Goal: Information Seeking & Learning: Understand process/instructions

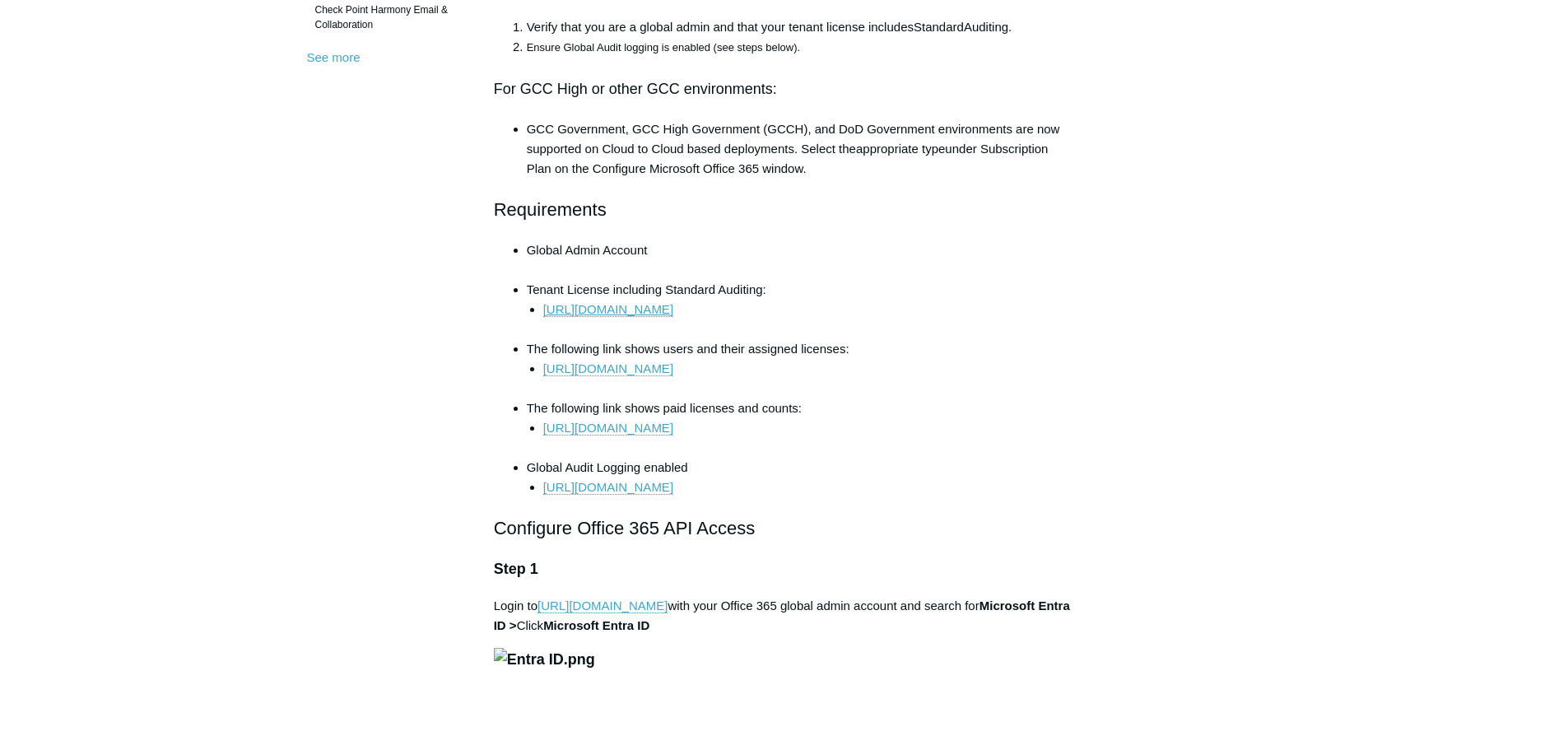
scroll to position [636, 0]
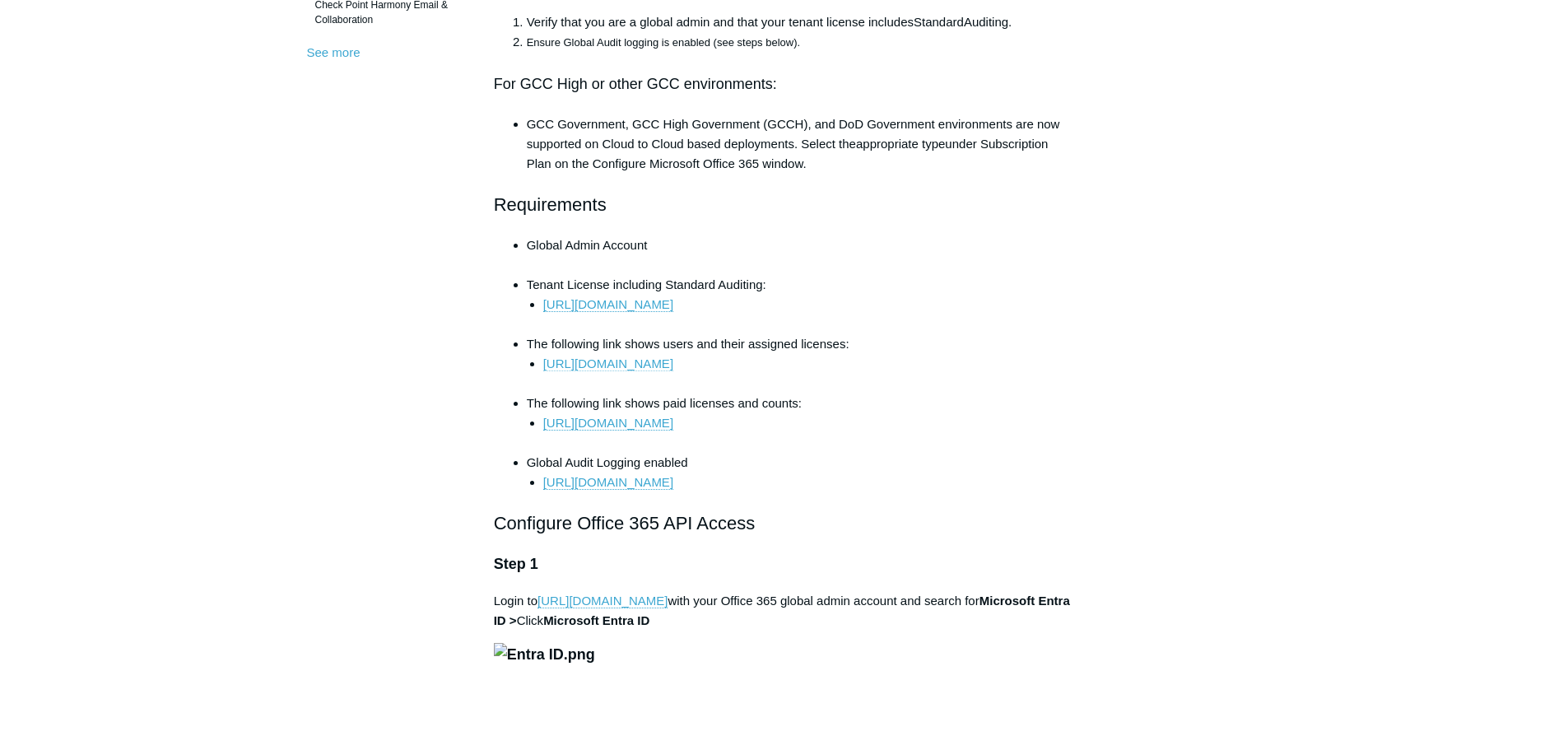
click at [673, 369] on link "https://portal.office.com/Adminportal/Home/#/users" at bounding box center [608, 364] width 130 height 15
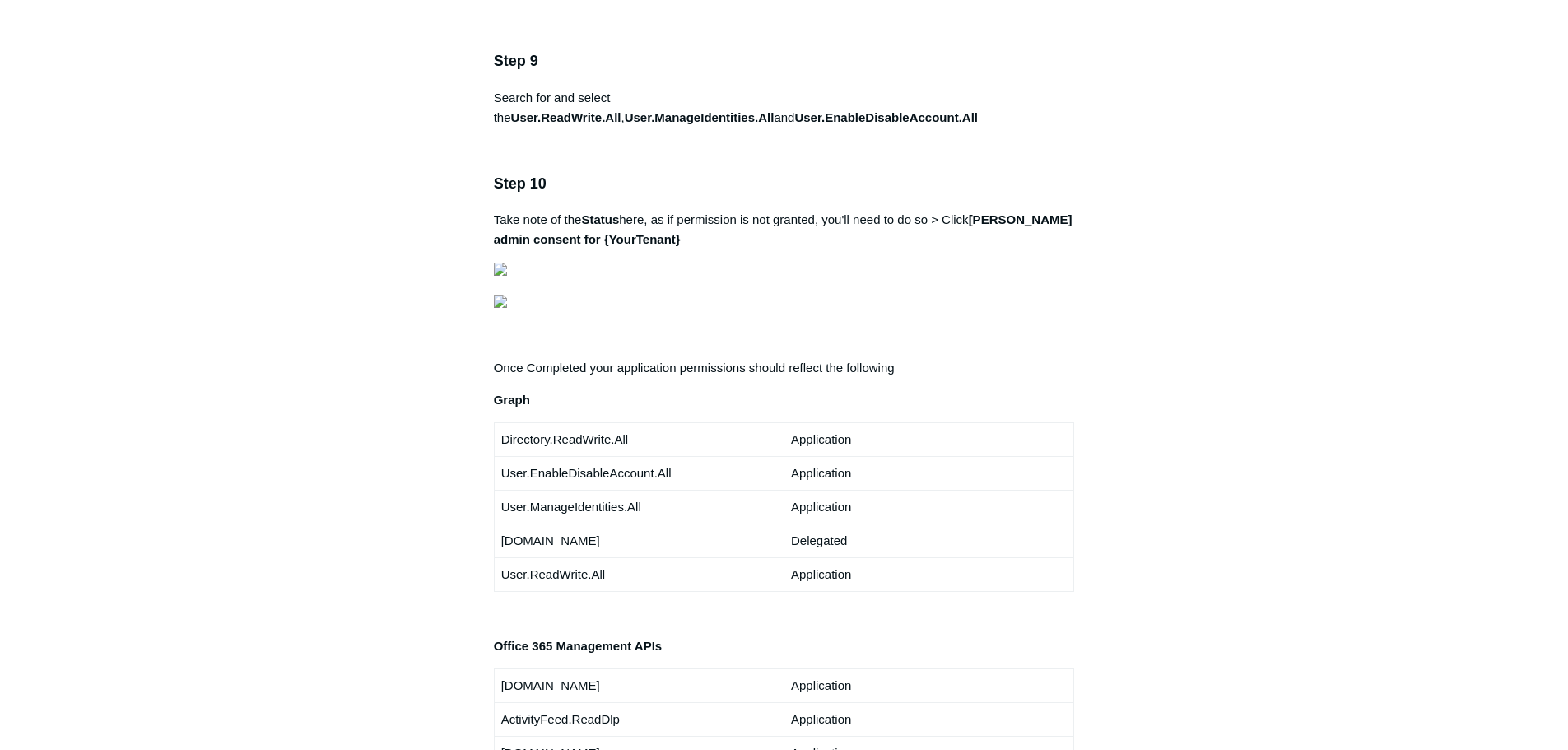
scroll to position [2771, 0]
click at [351, 689] on aside "Articles in this section 1Password SIEM Integration Amazon Web Service (AWS) Cl…" at bounding box center [388, 253] width 162 height 5752
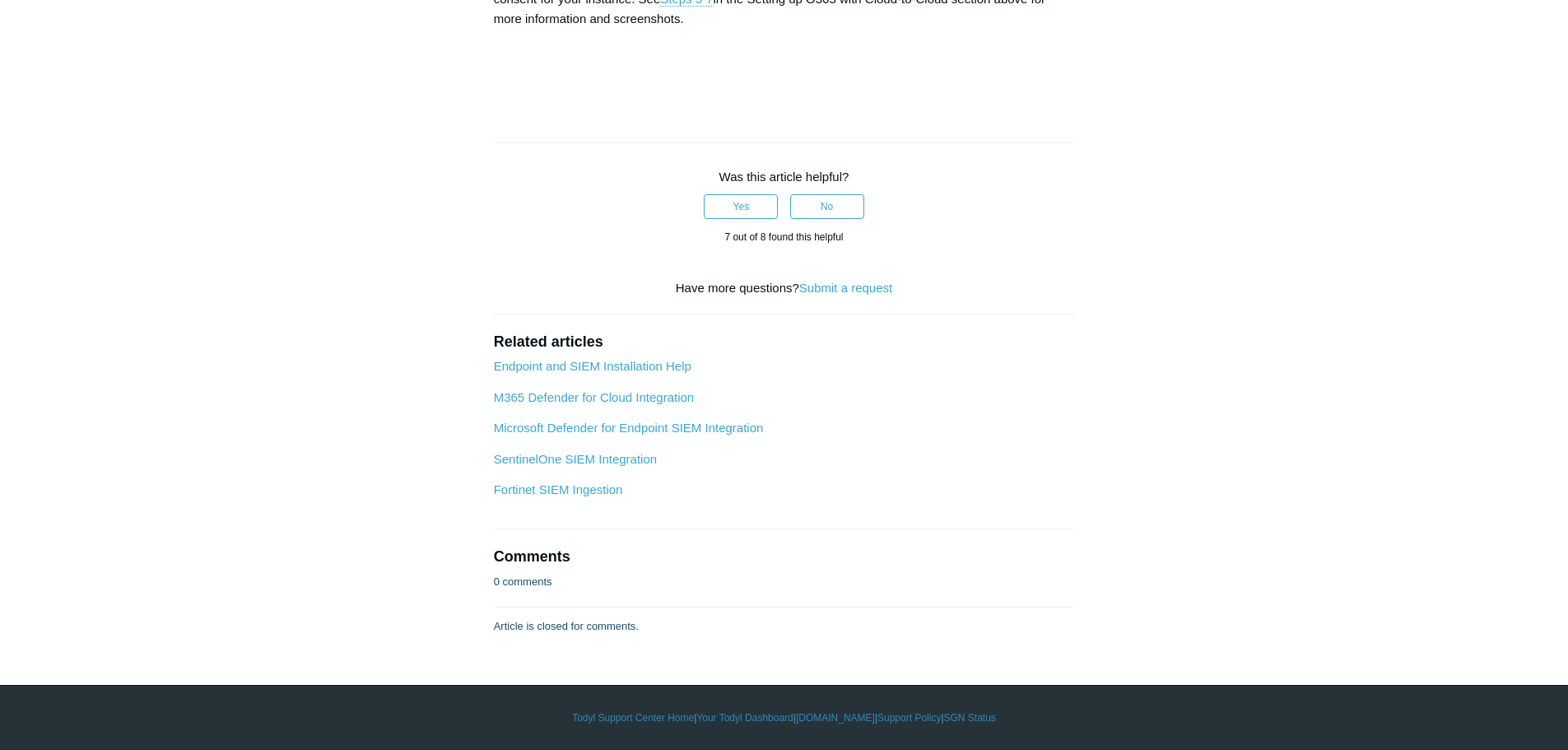
scroll to position [7894, 0]
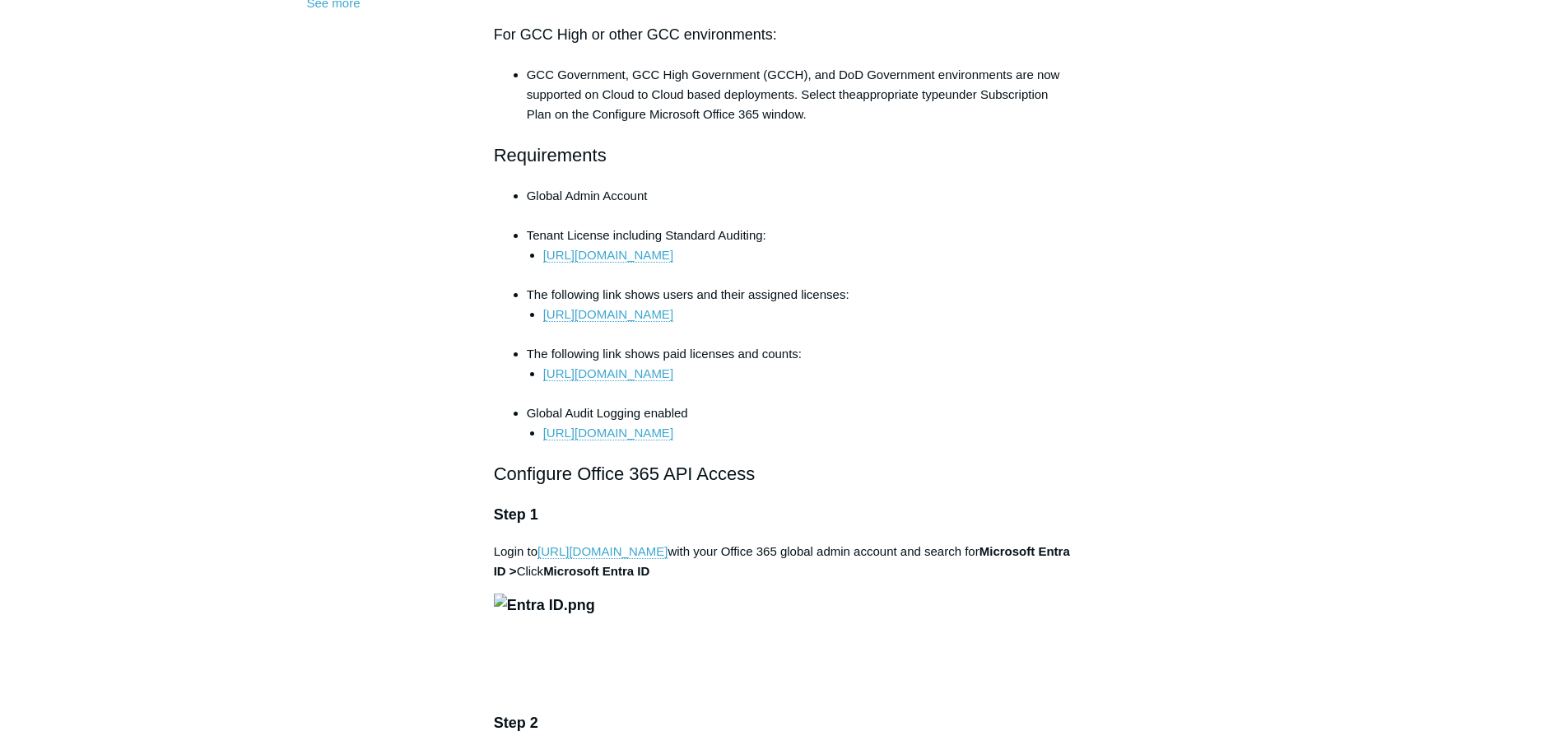
scroll to position [0, 0]
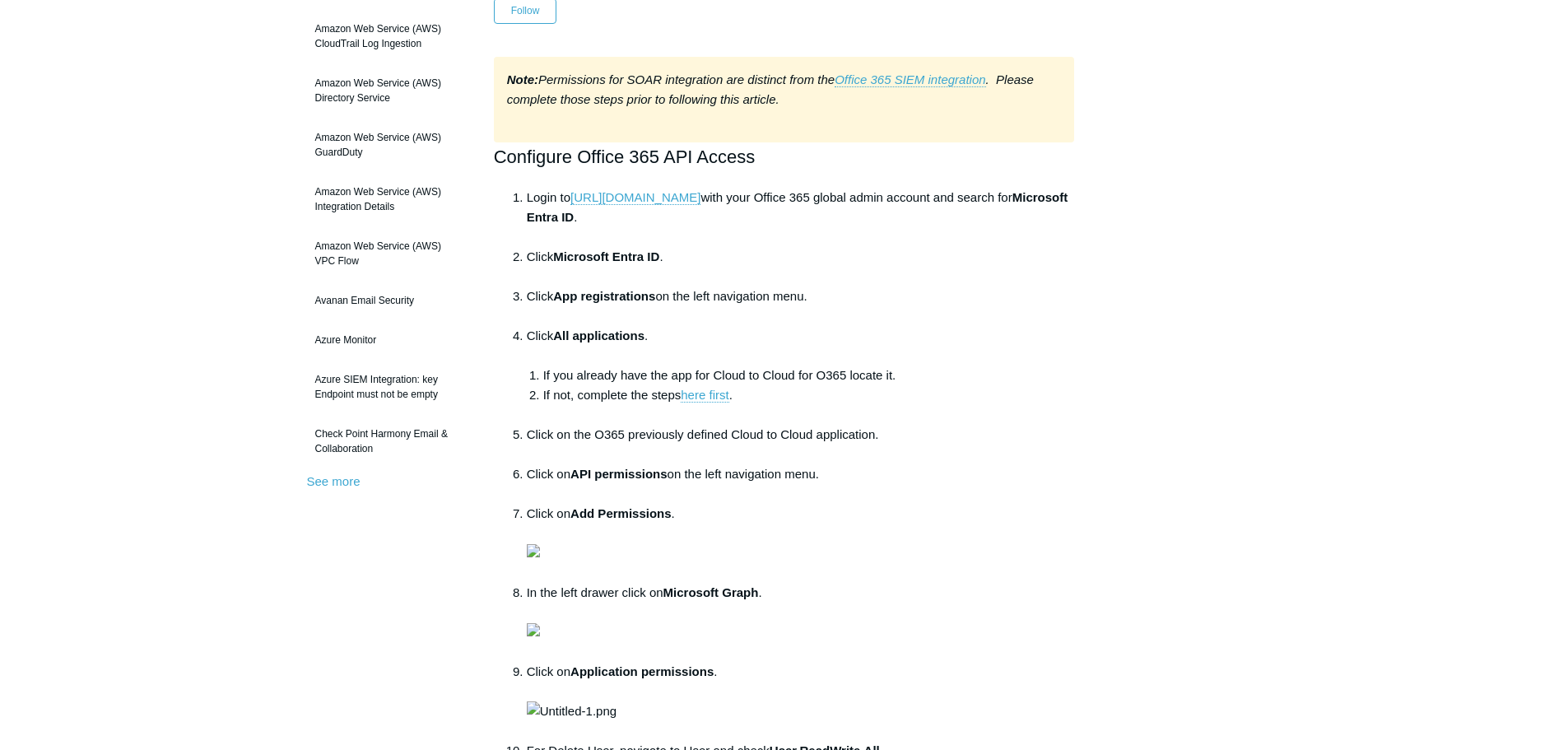
scroll to position [235, 0]
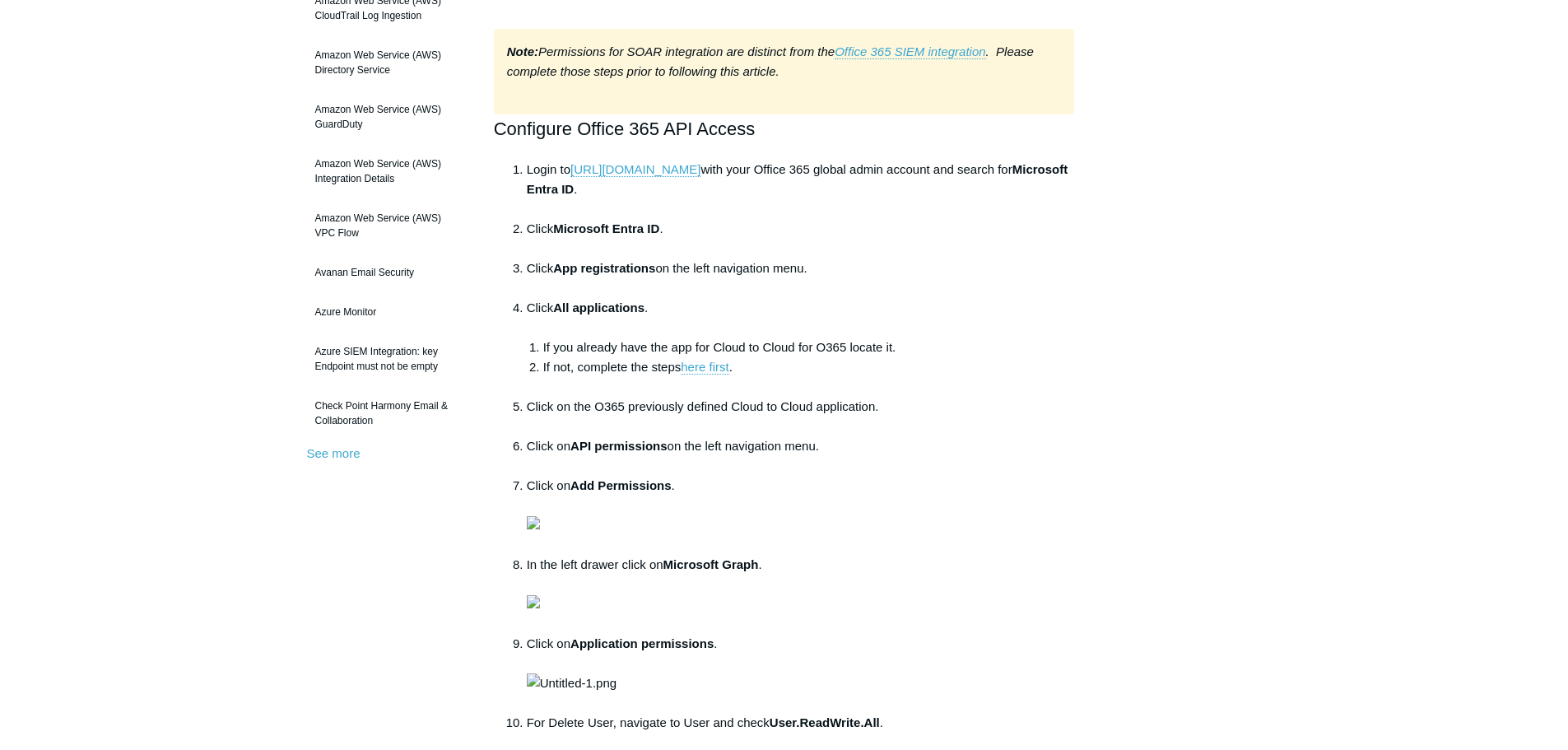
click at [513, 327] on ol "Login to https://portal.azure.com with your Office 365 global admin account and…" at bounding box center [792, 605] width 564 height 889
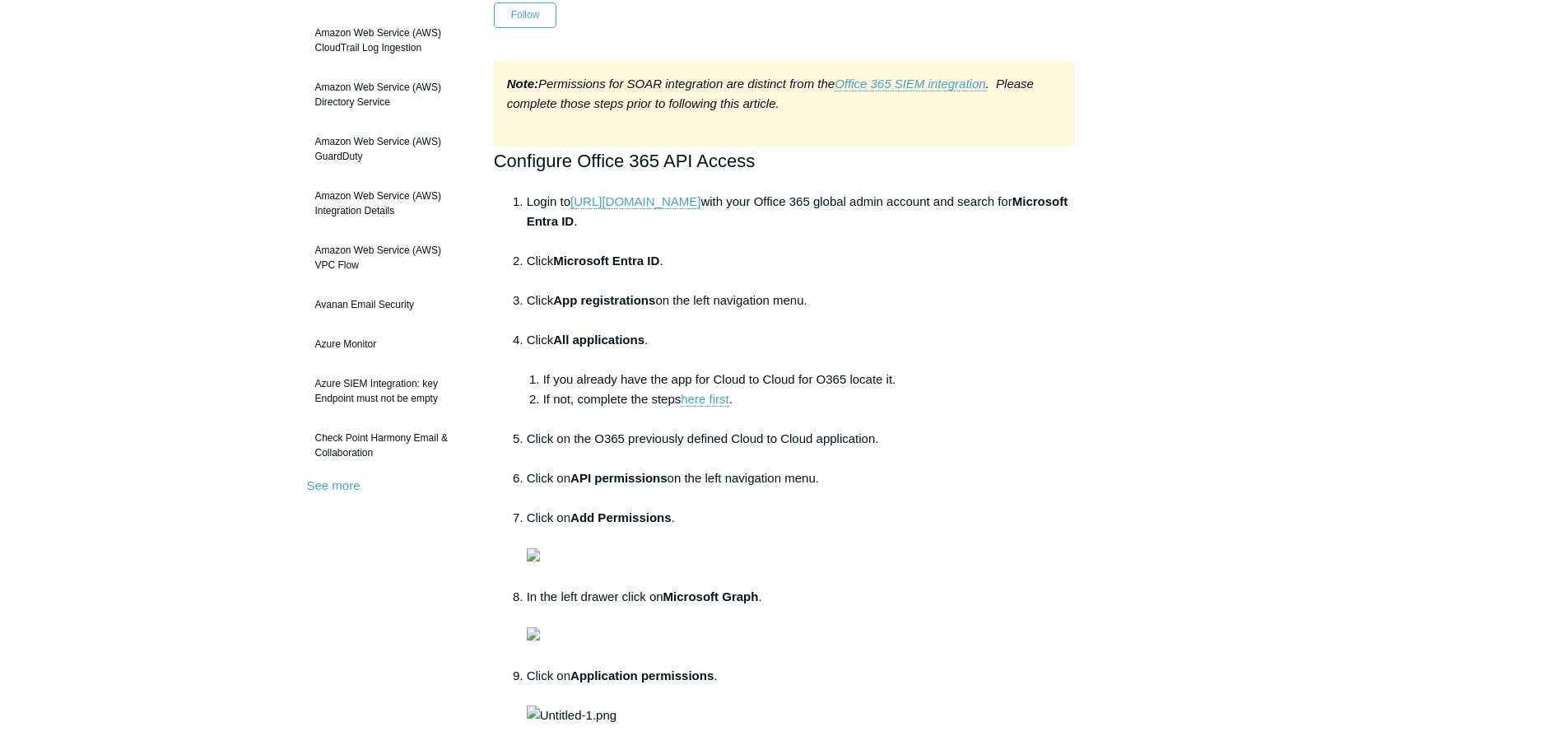
scroll to position [0, 0]
